Goal: Task Accomplishment & Management: Use online tool/utility

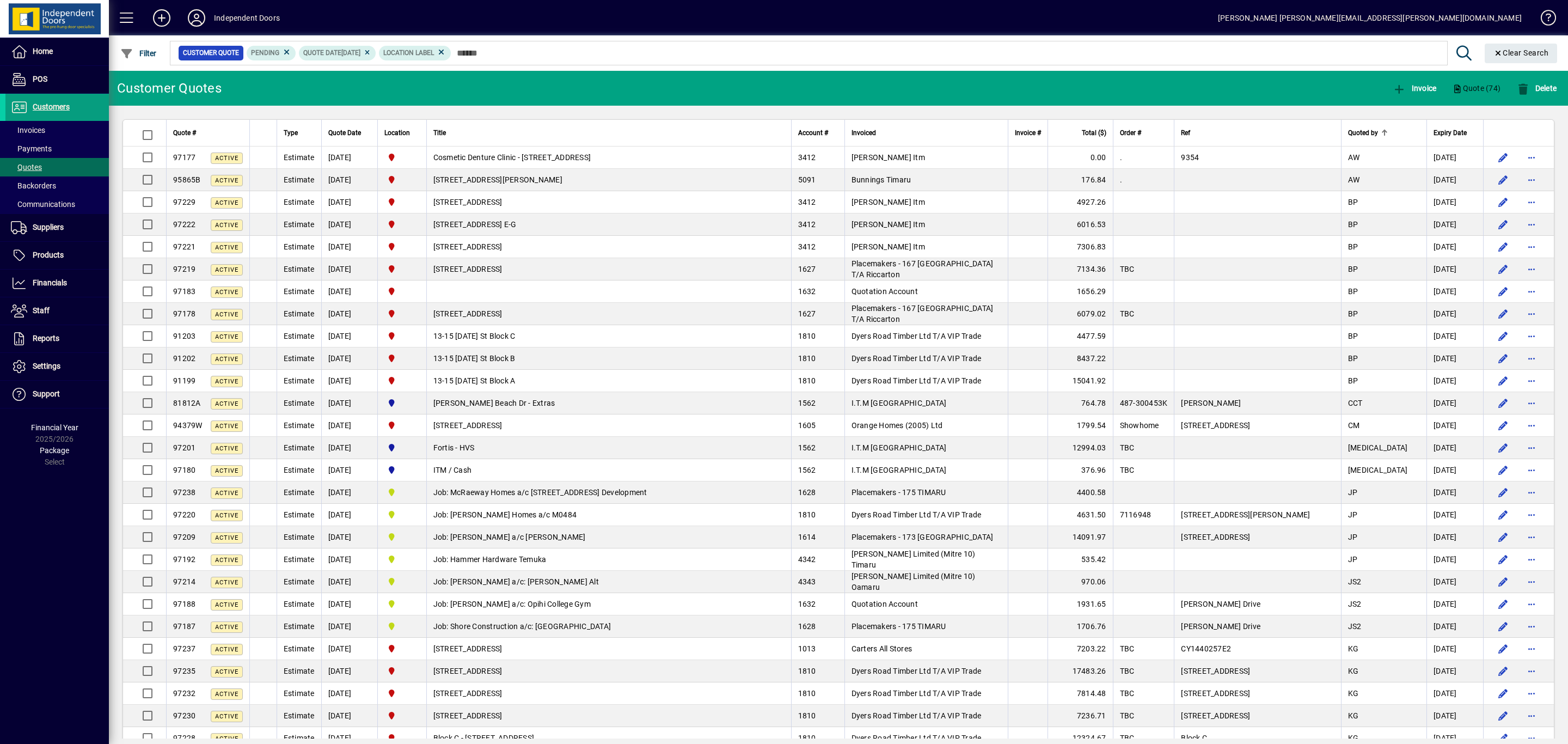
scroll to position [1094, 0]
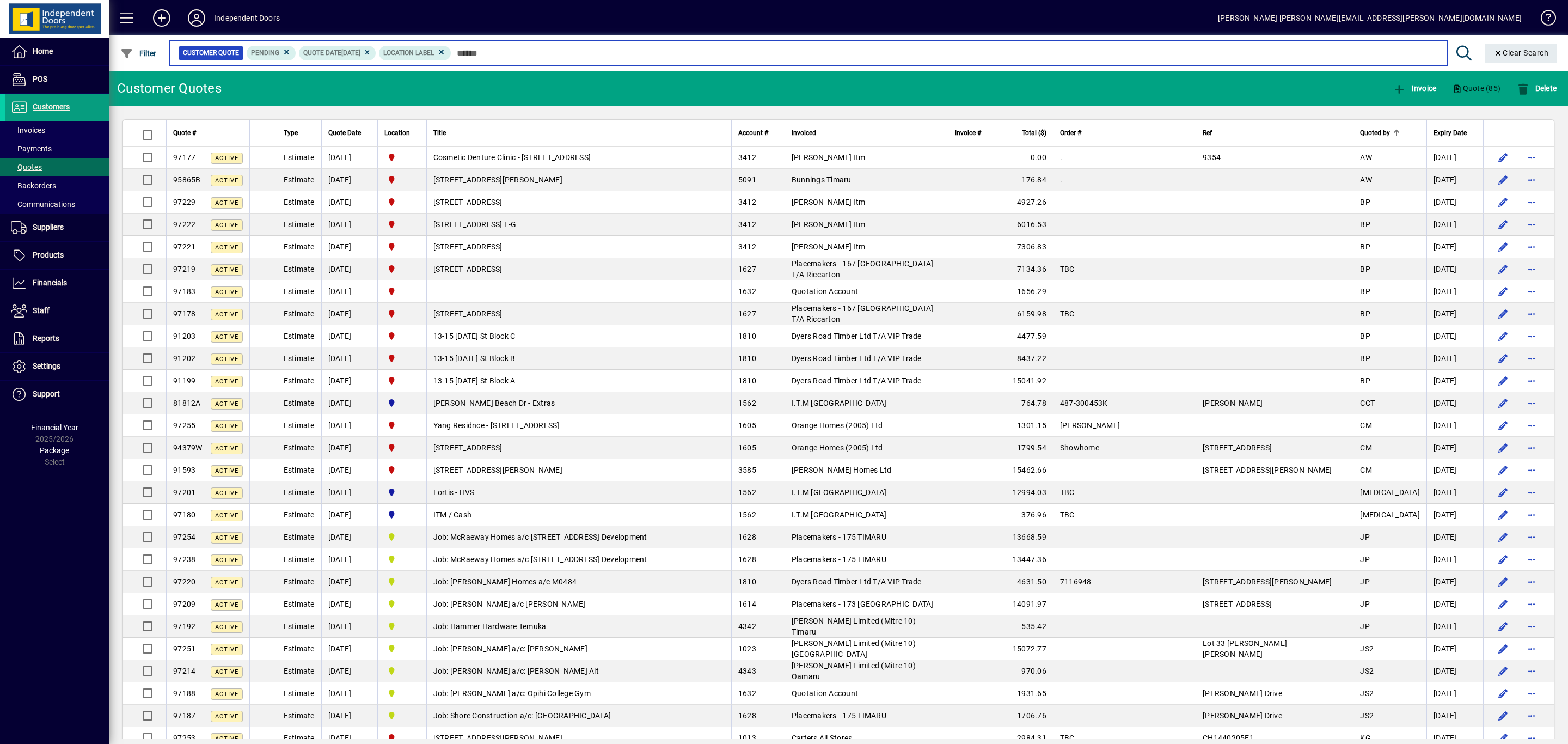
click at [547, 54] on input "text" at bounding box center [946, 53] width 988 height 15
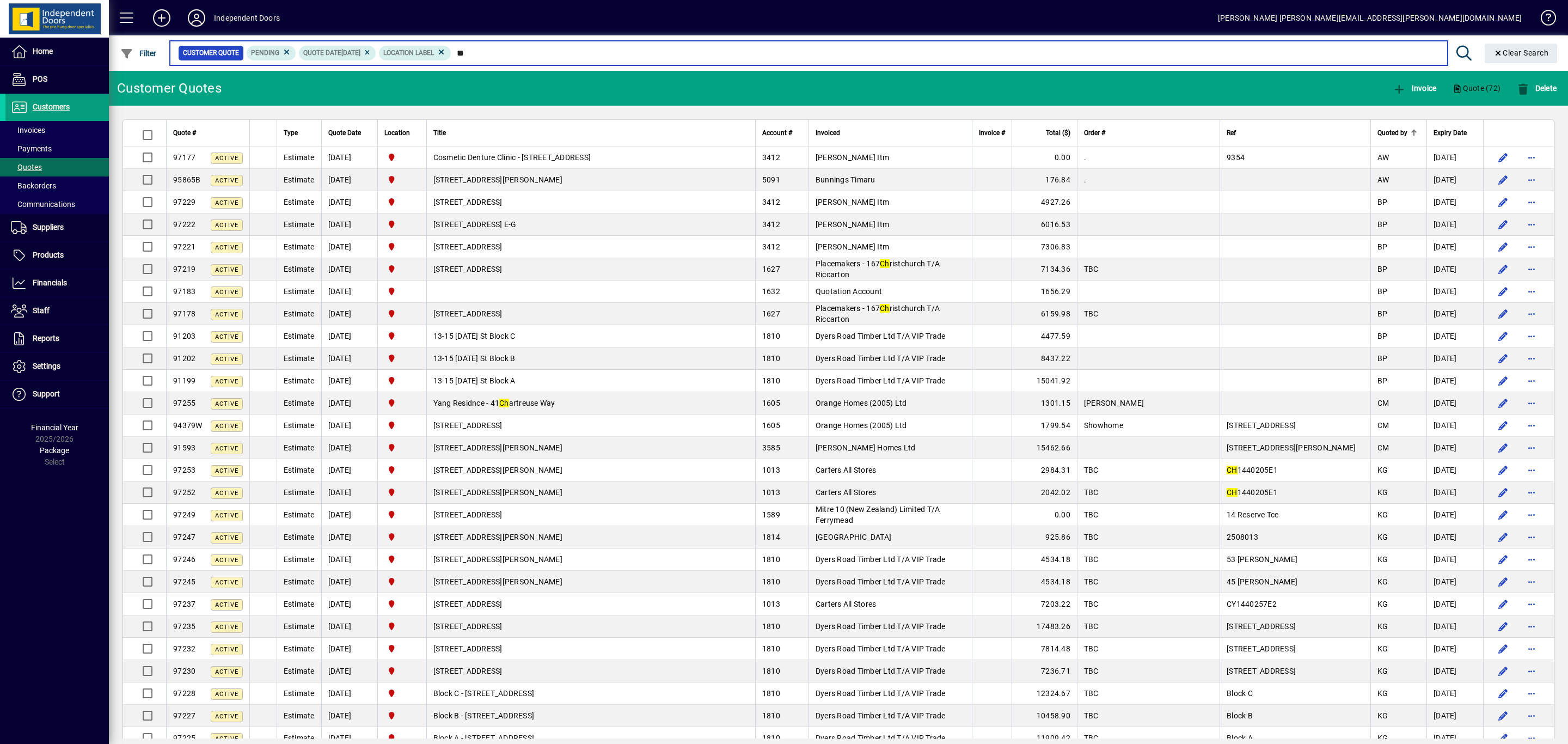
click at [525, 53] on input "**" at bounding box center [946, 53] width 988 height 15
type input "*"
